Goal: Obtain resource: Download file/media

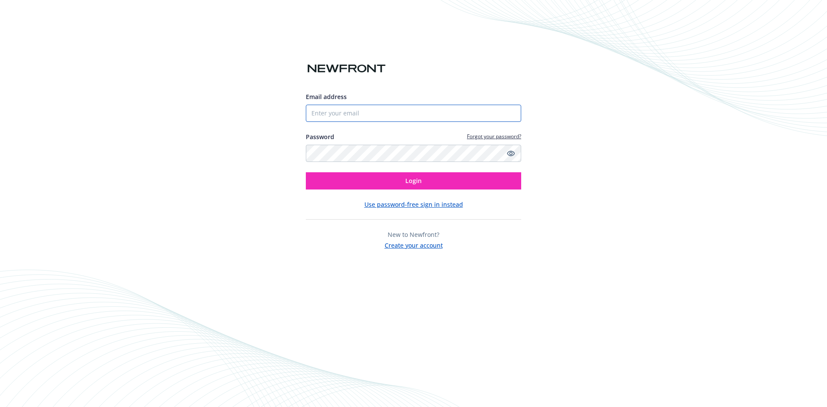
drag, startPoint x: 0, startPoint y: 0, endPoint x: 442, endPoint y: 111, distance: 455.9
click at [442, 111] on input "Email address" at bounding box center [413, 113] width 215 height 17
type input "[PERSON_NAME][EMAIL_ADDRESS][PERSON_NAME][DOMAIN_NAME]"
click at [306, 172] on button "Login" at bounding box center [413, 180] width 215 height 17
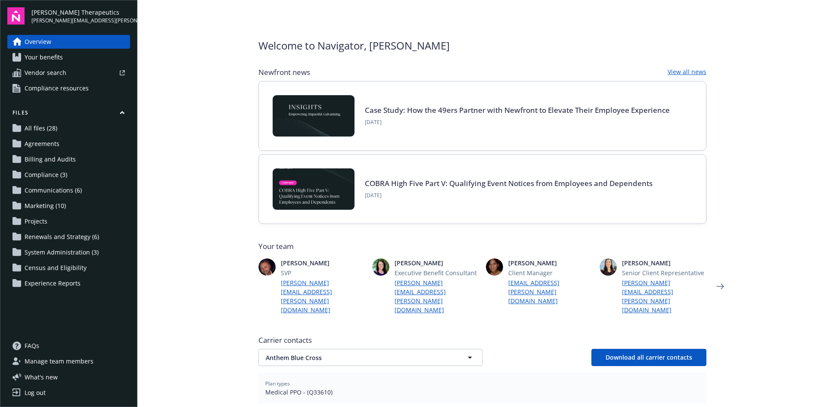
click at [59, 123] on link "All files (28)" at bounding box center [68, 128] width 123 height 14
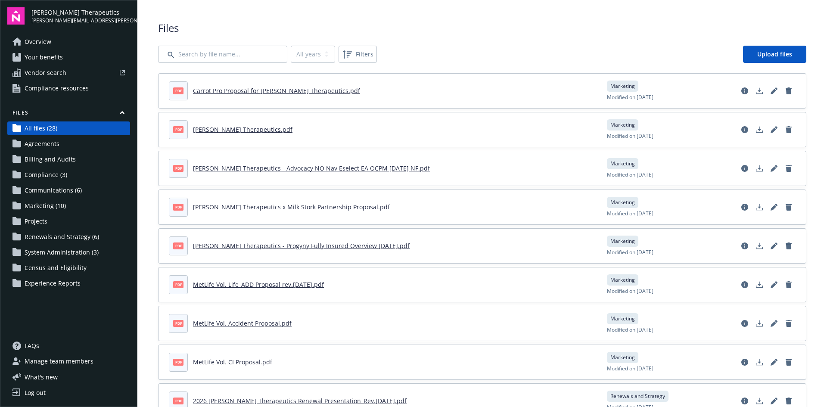
click at [722, 33] on span "Files" at bounding box center [482, 28] width 648 height 15
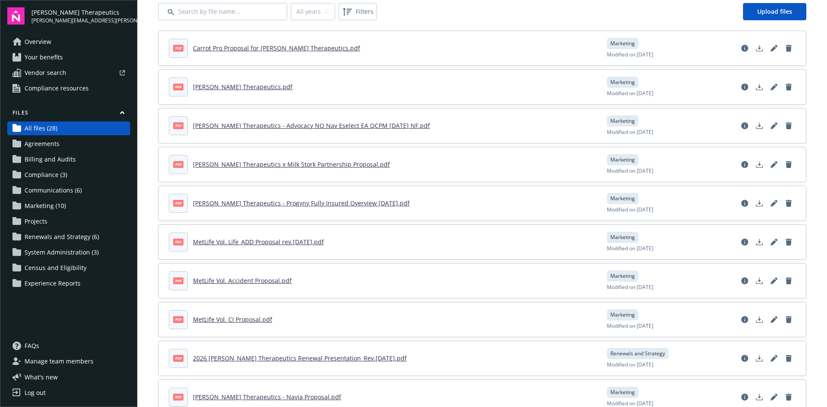
scroll to position [43, 0]
click at [341, 354] on link "2026 [PERSON_NAME] Therapeutics Renewal Presentation_Rev.[DATE].pdf" at bounding box center [300, 357] width 214 height 8
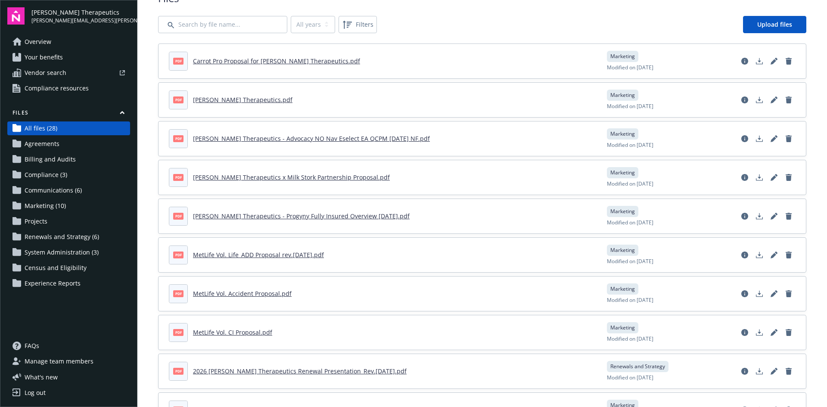
scroll to position [0, 0]
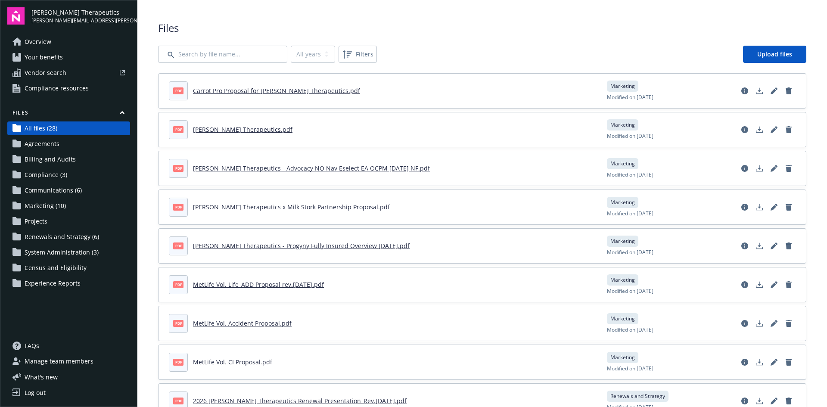
click at [710, 47] on div "All years 2026 2025 Filters Upload files" at bounding box center [482, 54] width 648 height 17
click at [229, 130] on link "[PERSON_NAME] Therapeutics.pdf" at bounding box center [242, 129] width 99 height 8
